Goal: Find specific page/section: Find specific page/section

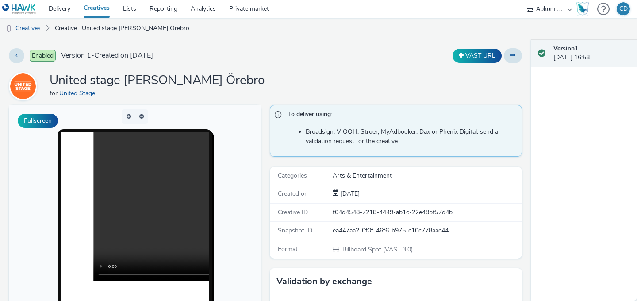
scroll to position [131, 0]
click at [278, 115] on span at bounding box center [281, 115] width 13 height 11
click at [20, 54] on button at bounding box center [16, 55] width 15 height 15
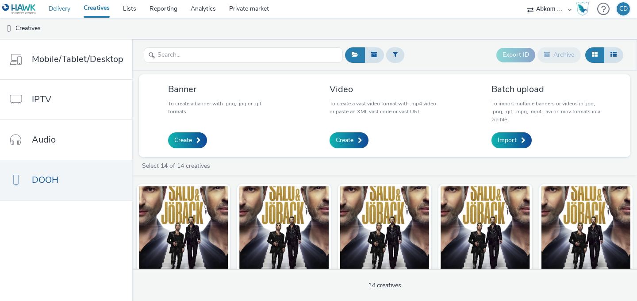
click at [61, 9] on link "Delivery" at bounding box center [59, 9] width 35 height 18
